Goal: Navigation & Orientation: Find specific page/section

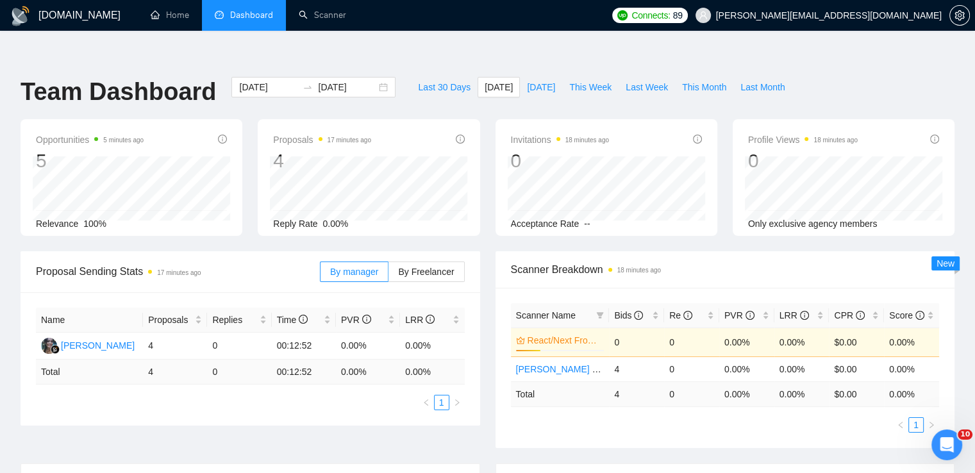
click at [256, 8] on li "Dashboard" at bounding box center [244, 15] width 84 height 31
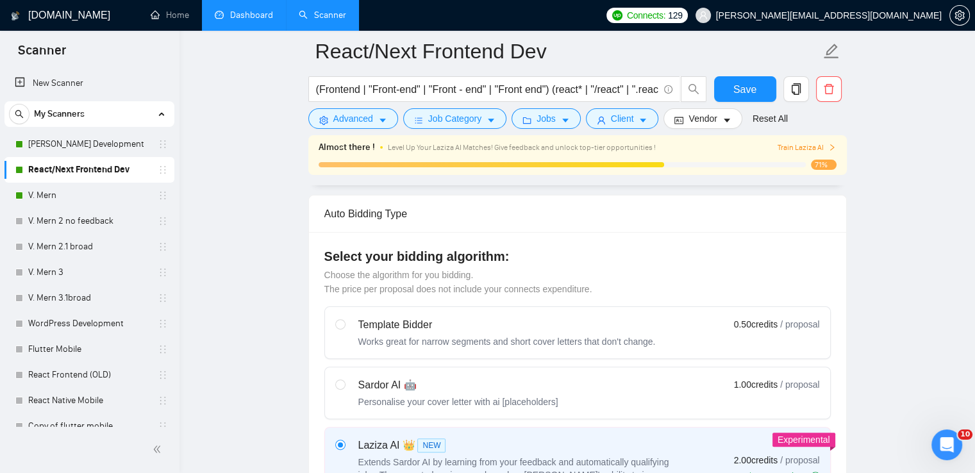
scroll to position [128, 0]
